Goal: Task Accomplishment & Management: Use online tool/utility

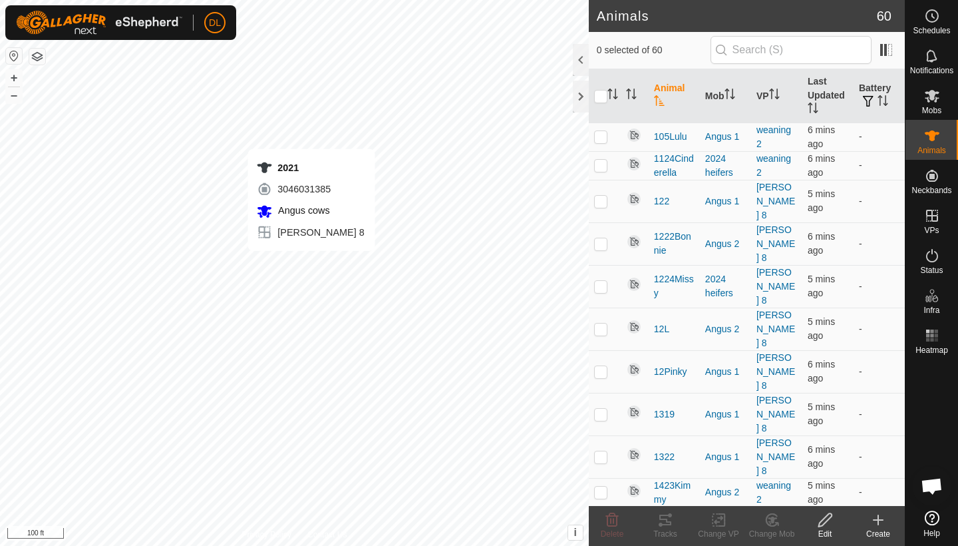
checkbox input "true"
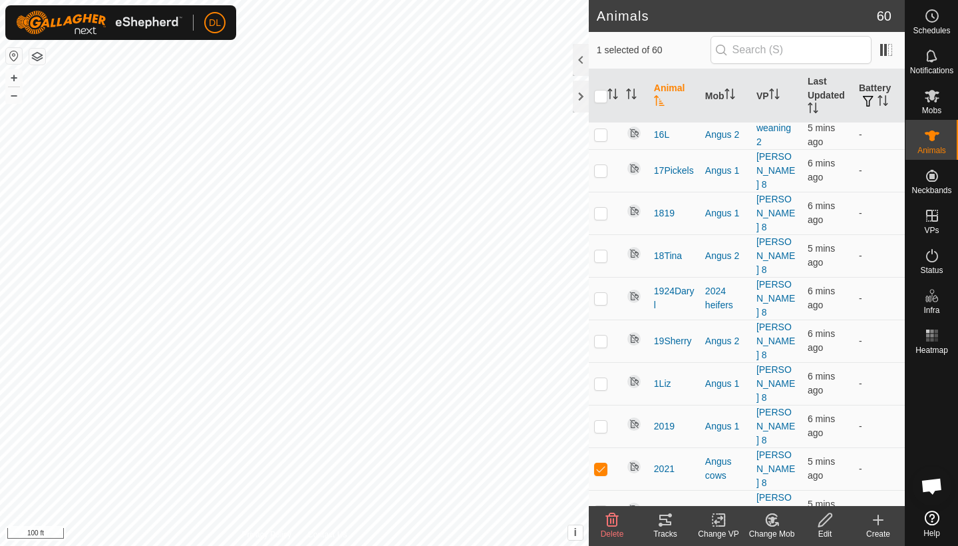
scroll to position [597, 0]
click at [665, 517] on icon at bounding box center [665, 520] width 16 height 16
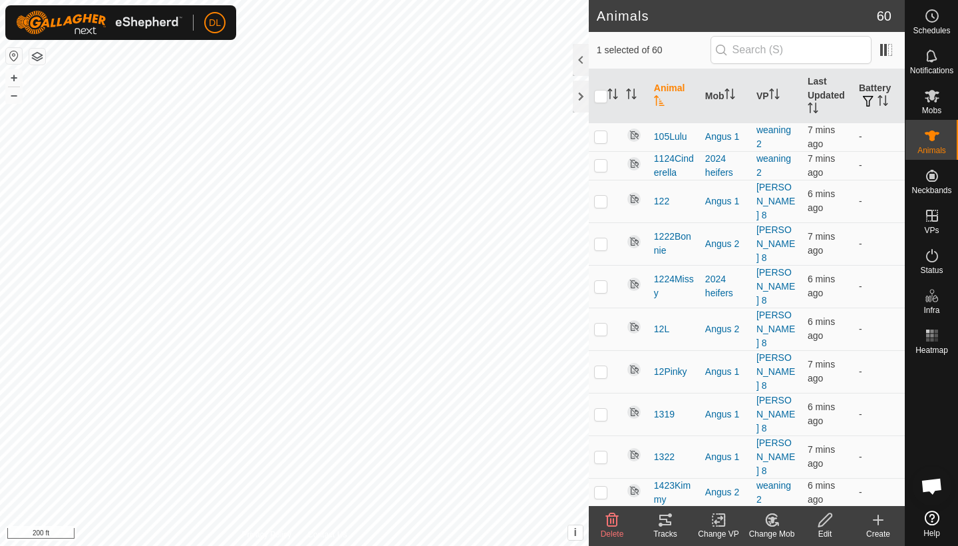
click at [655, 519] on tracks-svg-icon at bounding box center [665, 520] width 53 height 16
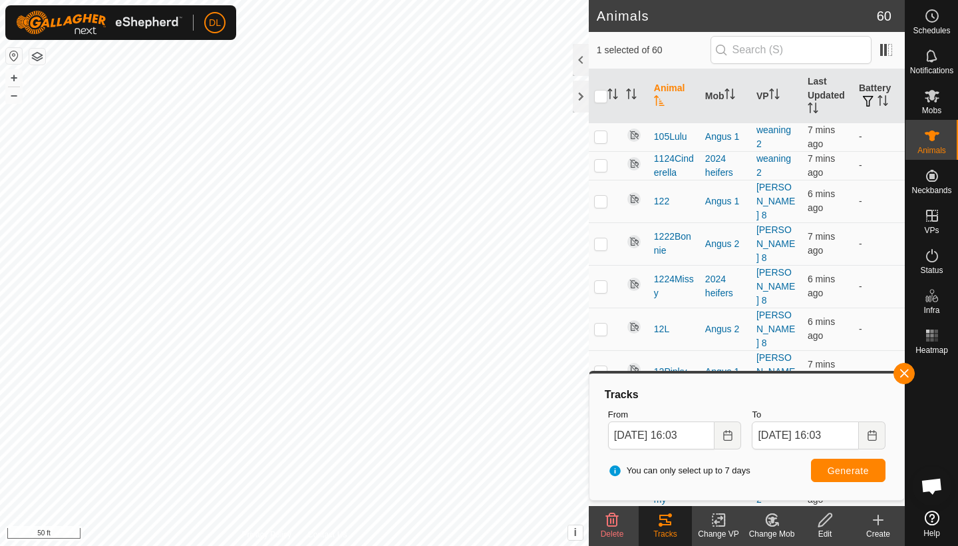
drag, startPoint x: 901, startPoint y: 371, endPoint x: 777, endPoint y: 371, distance: 123.7
click at [897, 371] on button "button" at bounding box center [903, 373] width 21 height 21
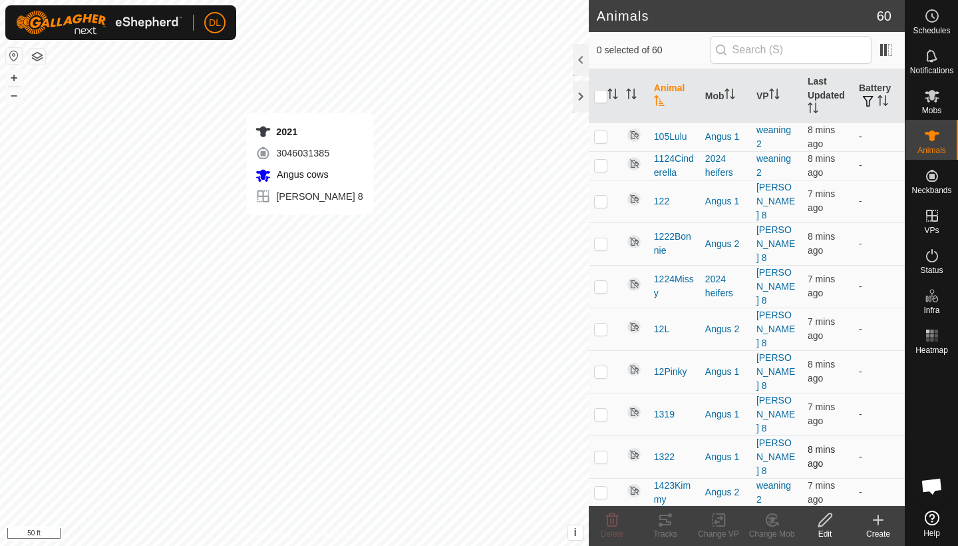
checkbox input "true"
click at [665, 525] on icon at bounding box center [665, 519] width 12 height 11
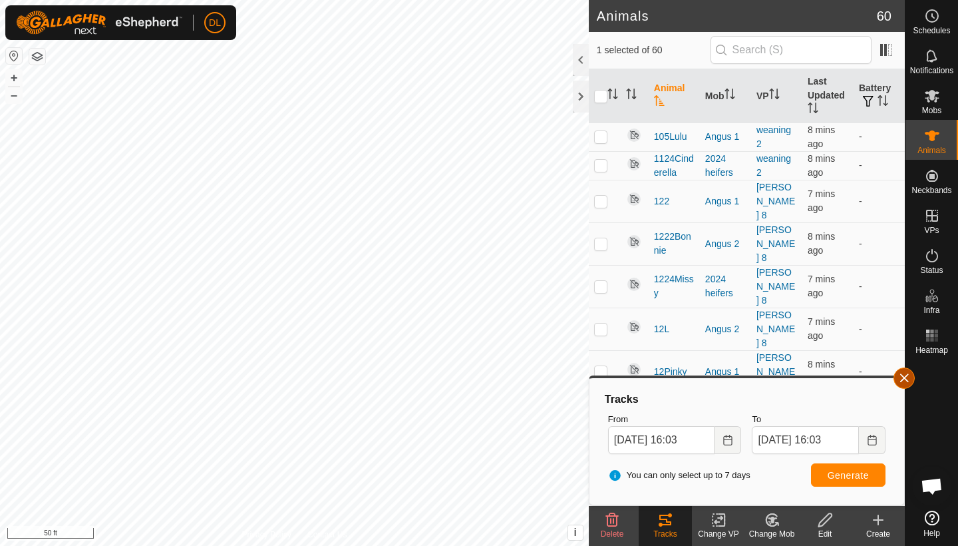
click at [903, 381] on button "button" at bounding box center [903, 377] width 21 height 21
